Goal: Navigation & Orientation: Find specific page/section

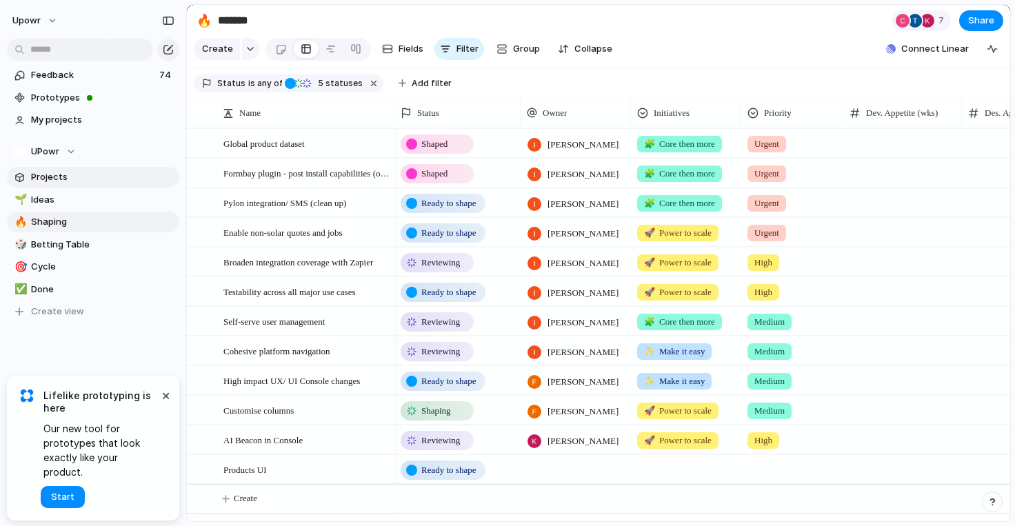
click at [58, 181] on span "Projects" at bounding box center [102, 177] width 143 height 14
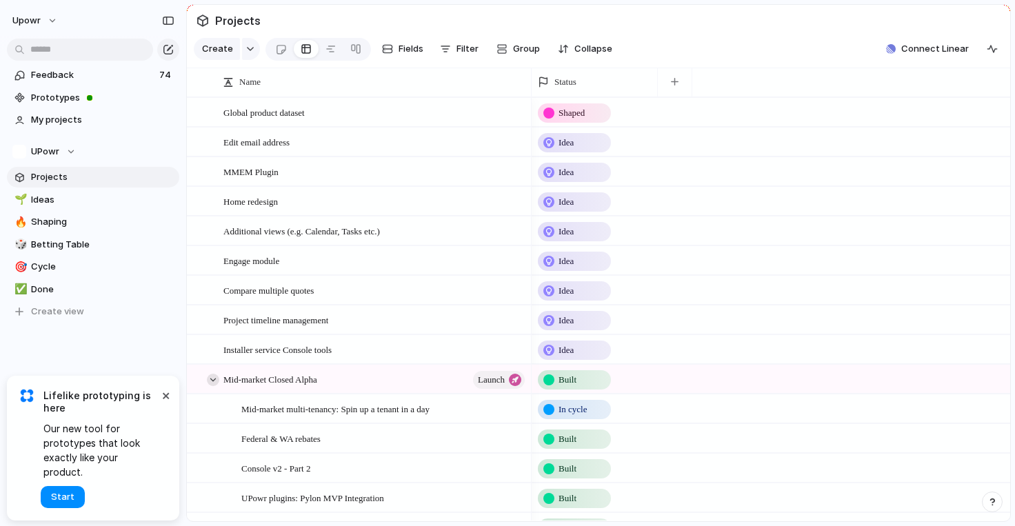
click at [210, 381] on div at bounding box center [213, 380] width 12 height 12
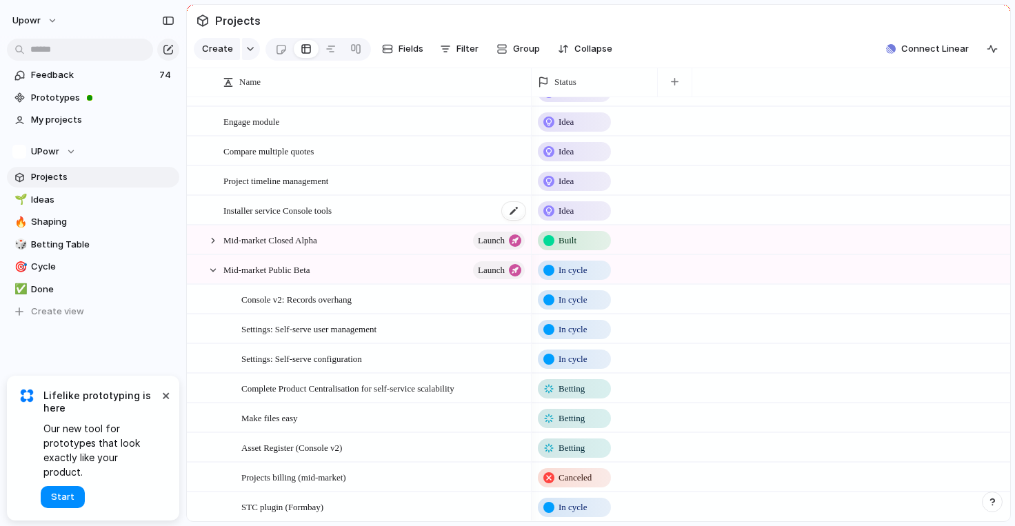
scroll to position [173, 0]
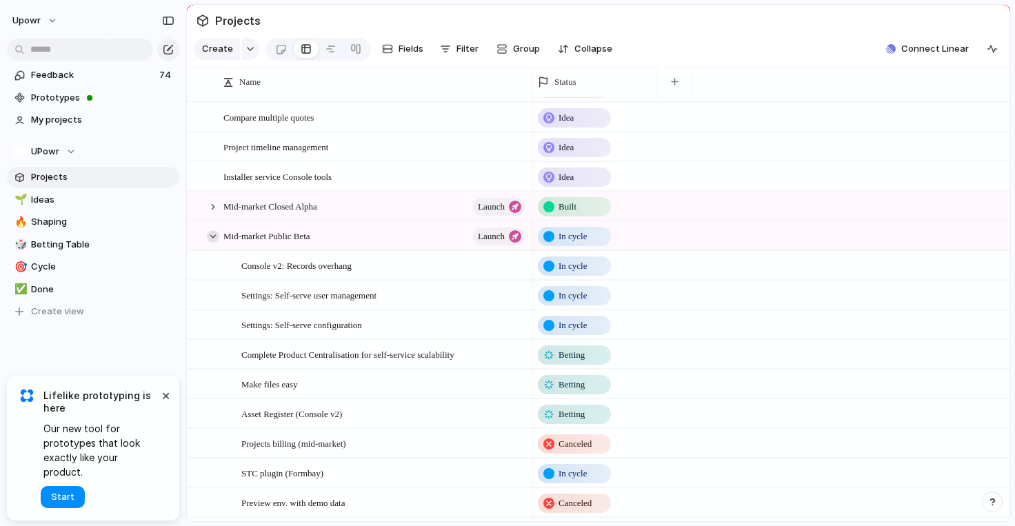
click at [214, 239] on div at bounding box center [213, 236] width 12 height 12
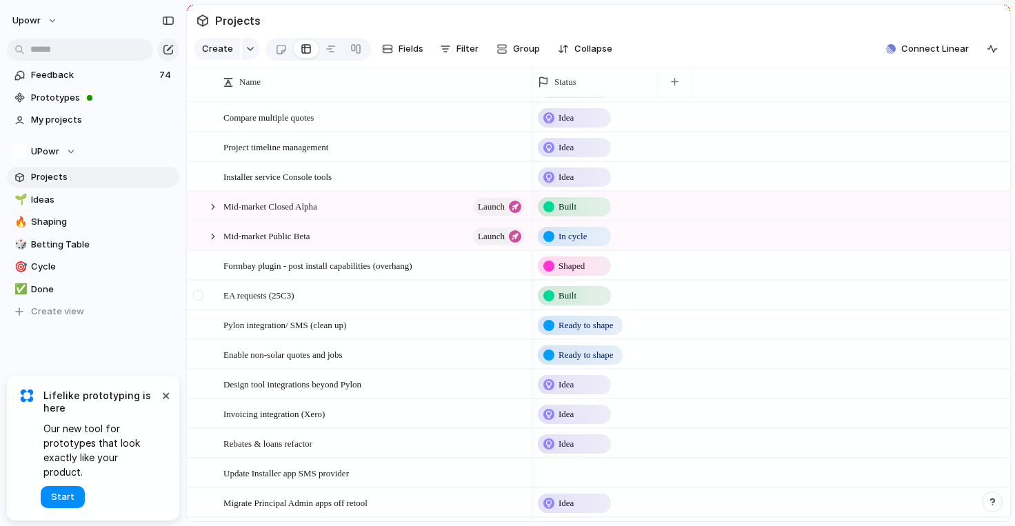
scroll to position [0, 0]
